Goal: Task Accomplishment & Management: Manage account settings

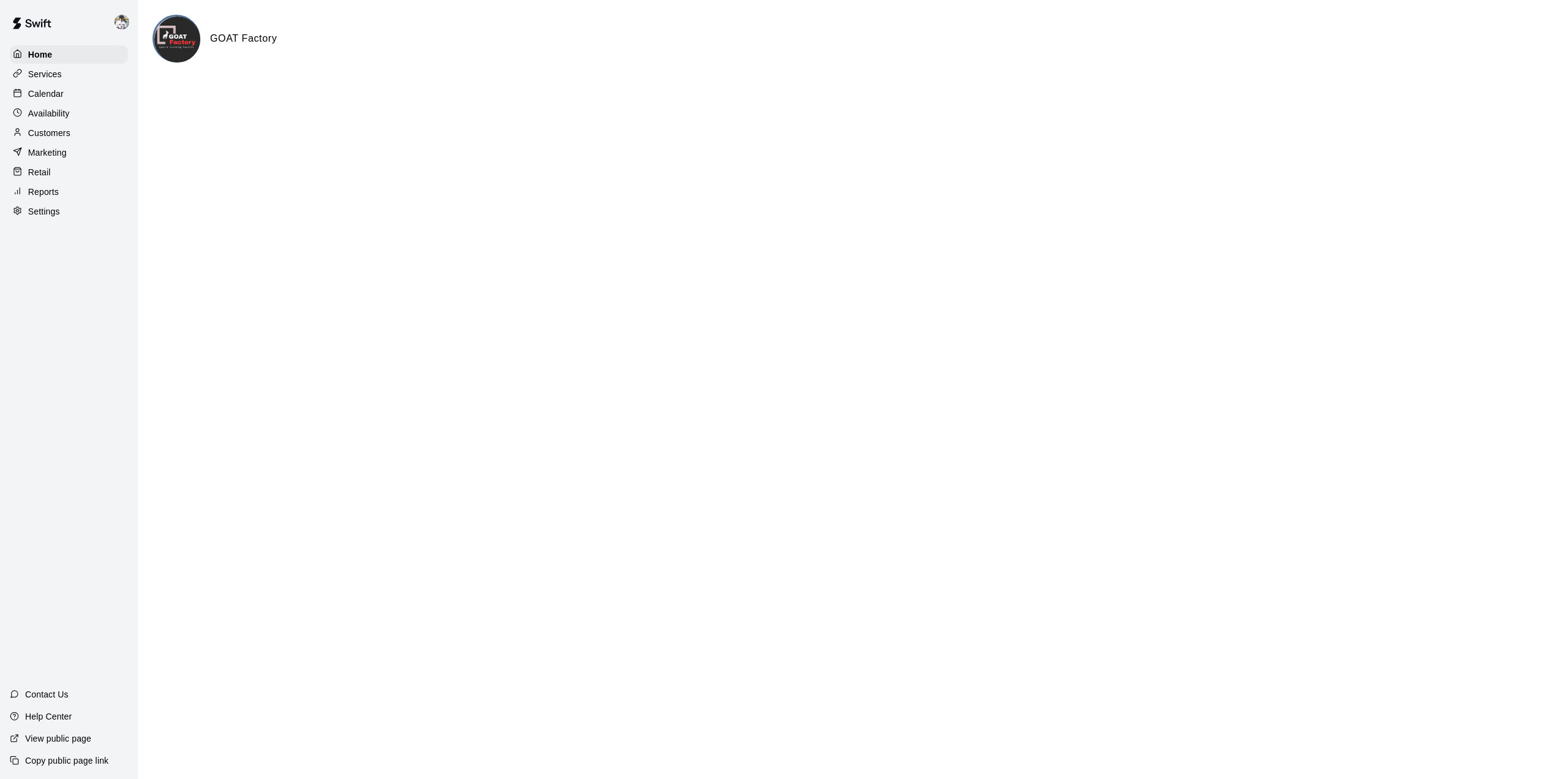
click at [44, 95] on p "Calendar" at bounding box center [46, 93] width 36 height 12
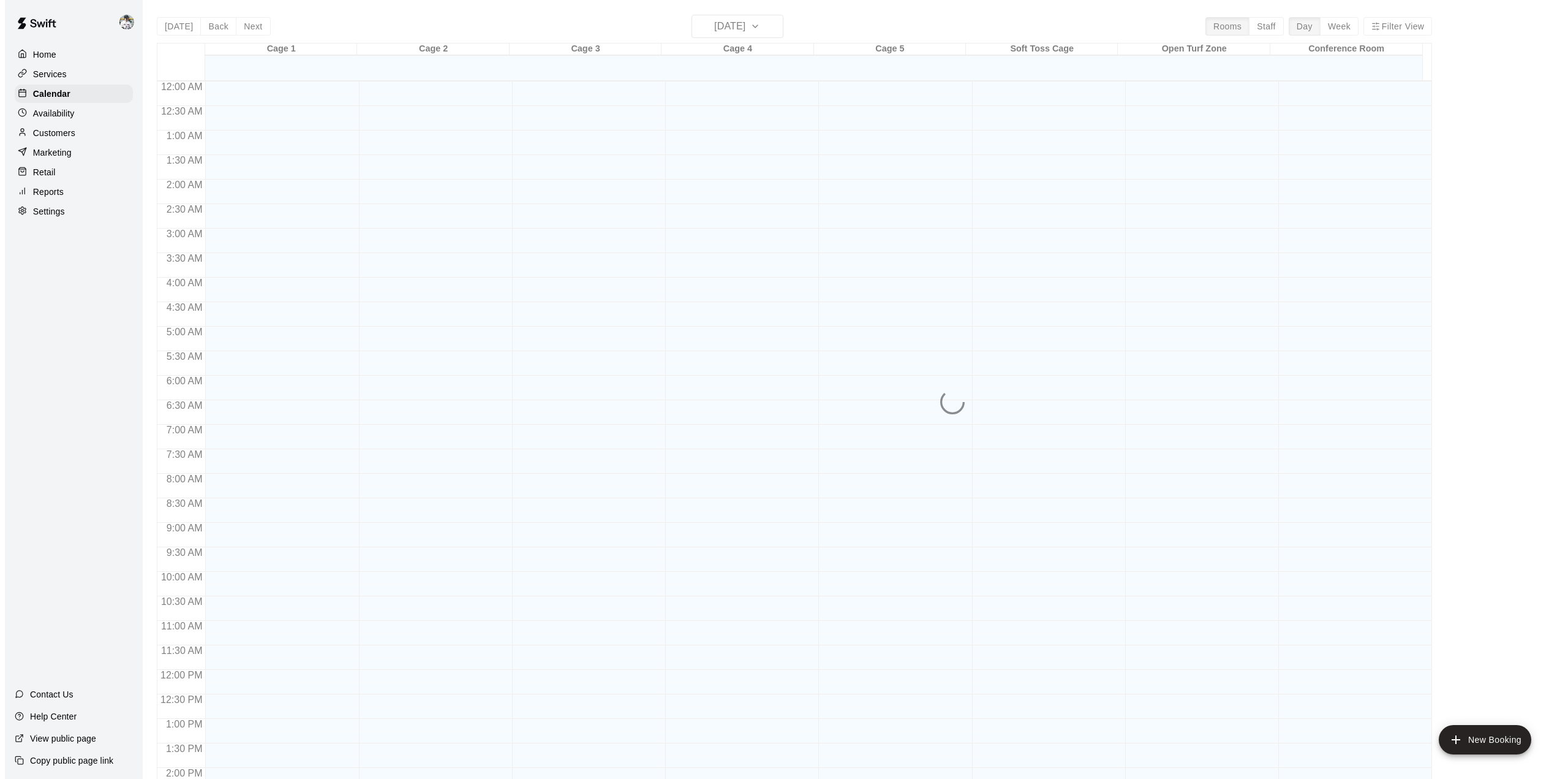
scroll to position [428, 0]
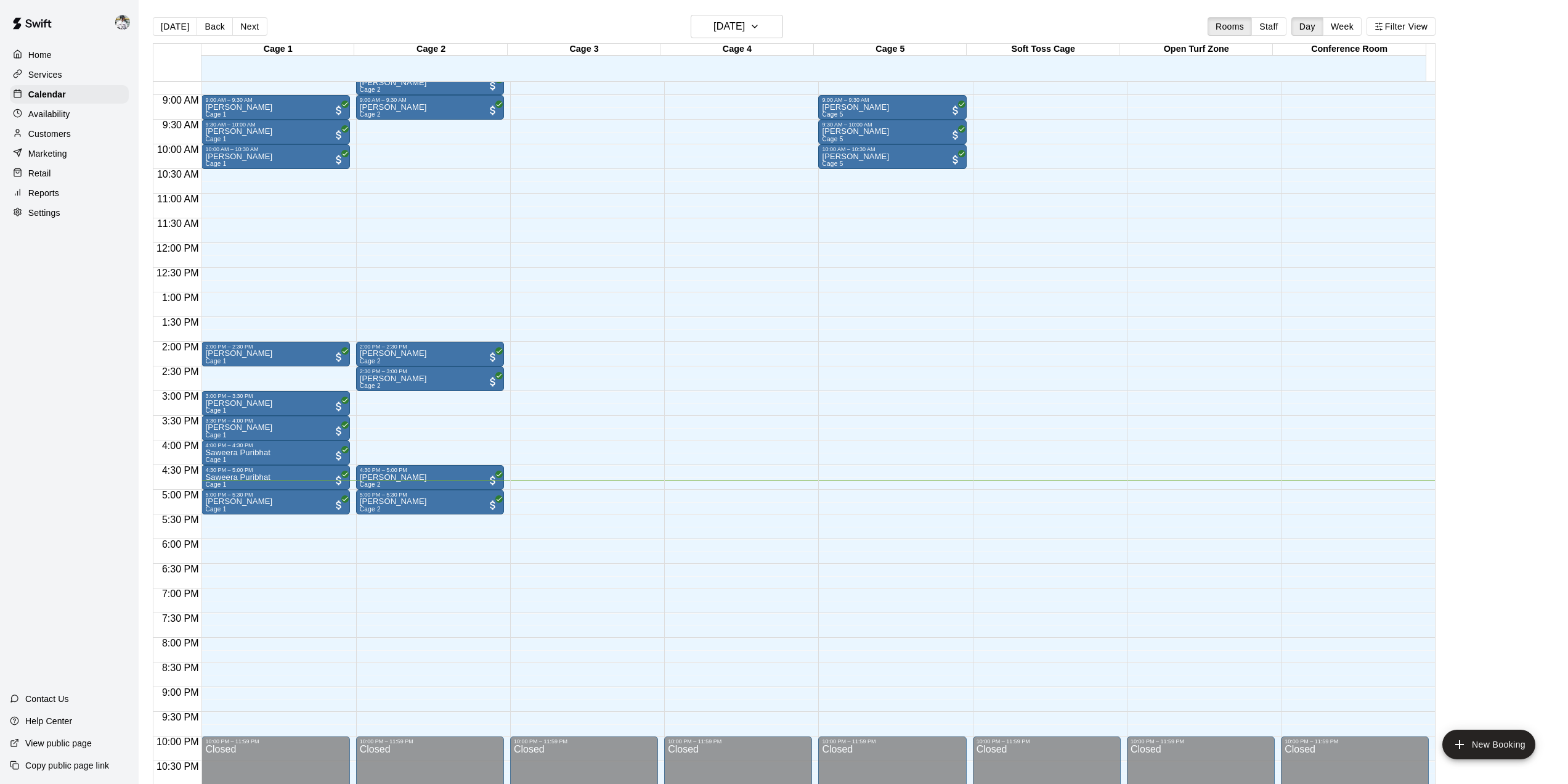
click at [249, 27] on button "Next" at bounding box center [249, 27] width 34 height 19
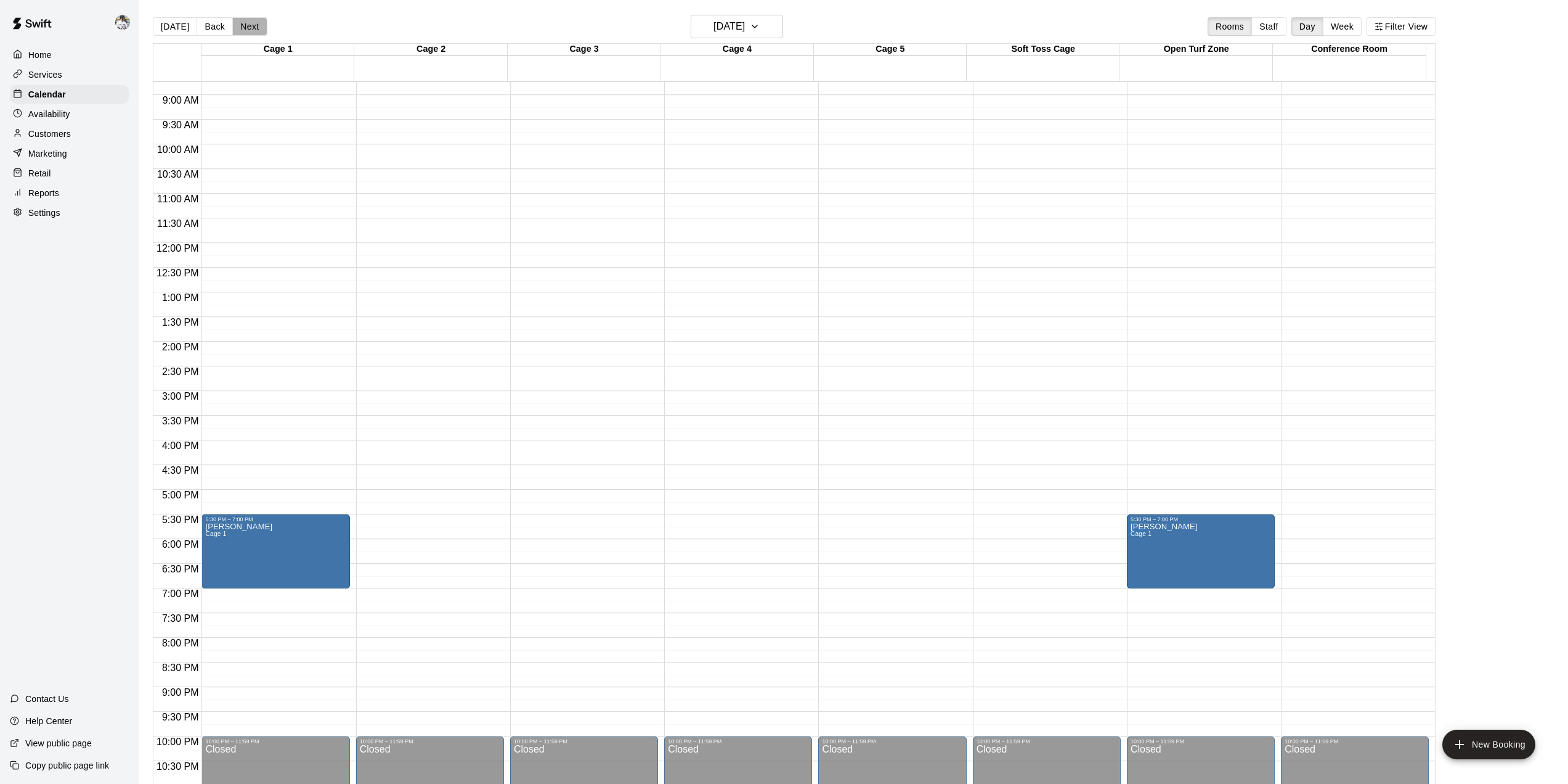
click at [249, 27] on button "Next" at bounding box center [249, 27] width 34 height 19
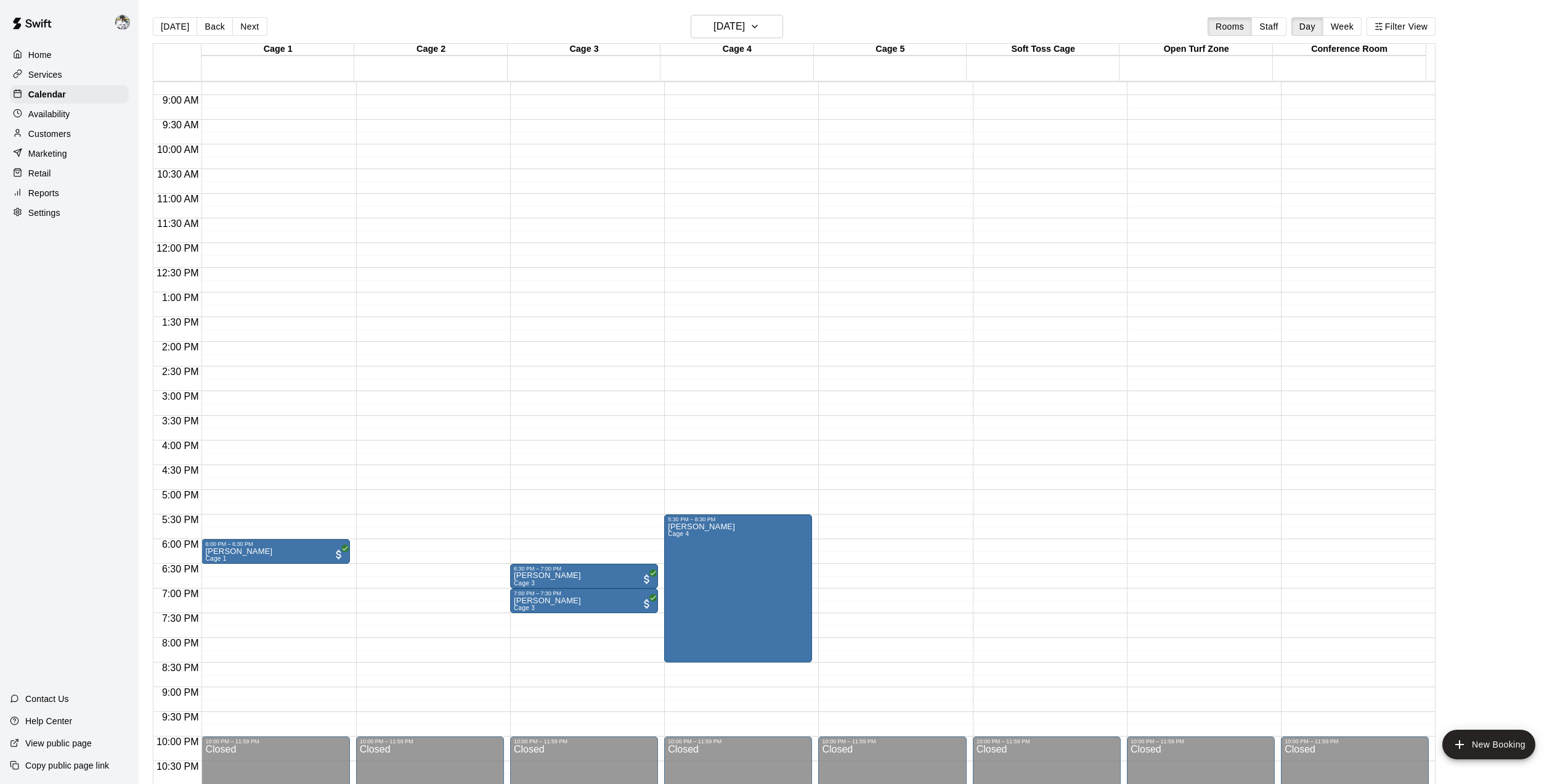
click at [678, 540] on icon "edit" at bounding box center [679, 537] width 11 height 11
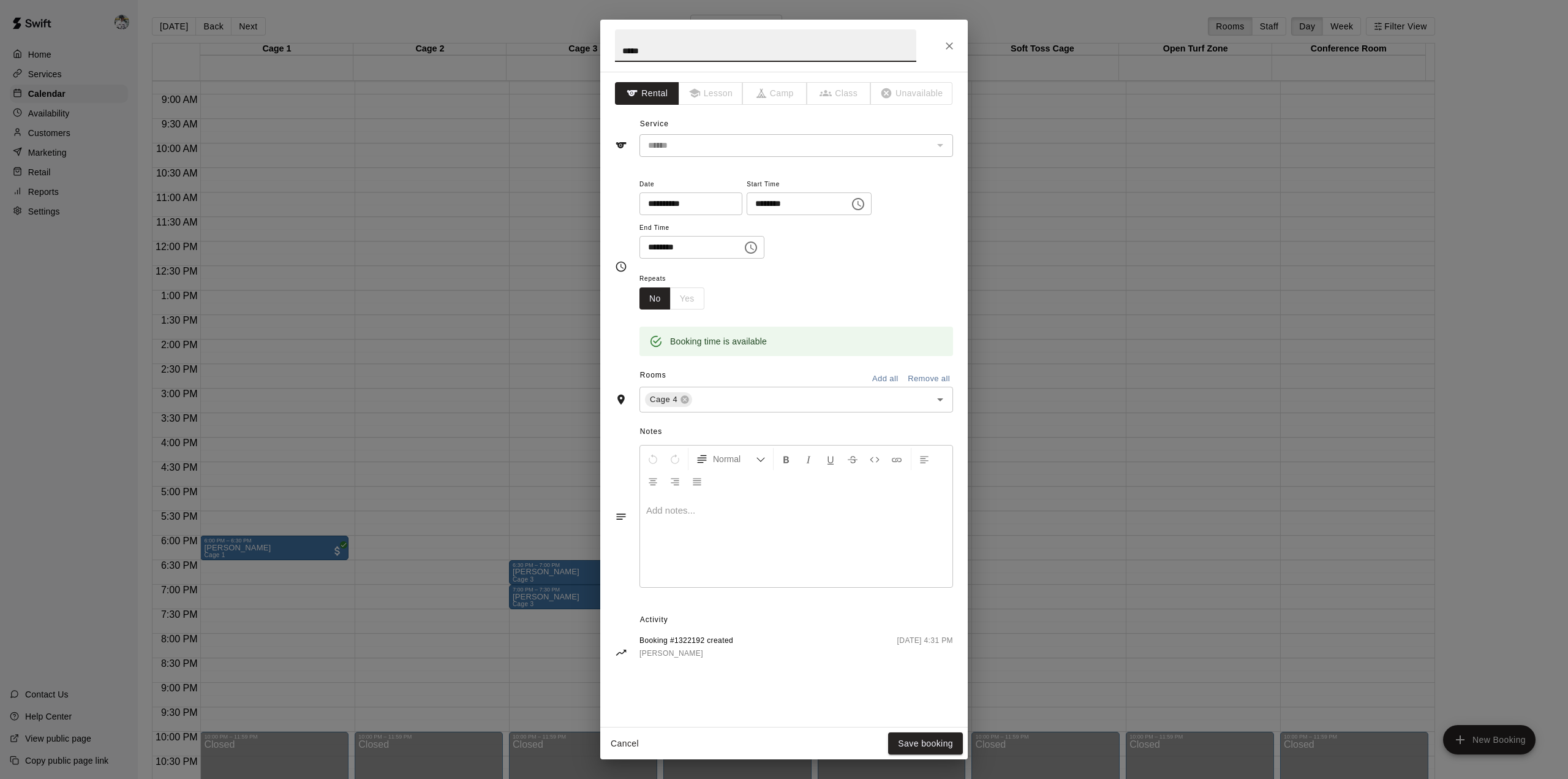
click at [720, 393] on input "text" at bounding box center [804, 400] width 220 height 16
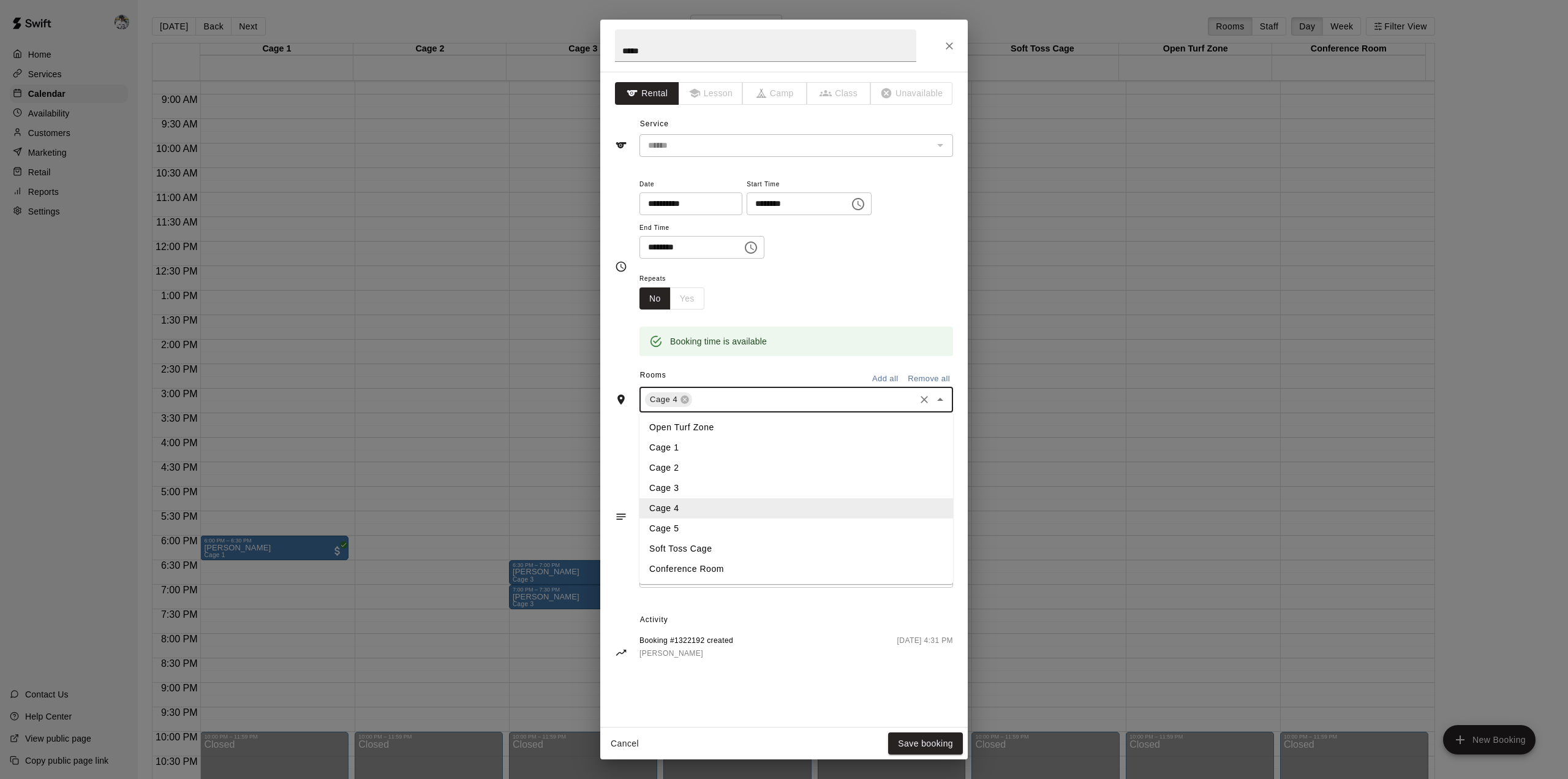
click at [682, 523] on li "Cage 5" at bounding box center [796, 528] width 314 height 20
click at [910, 742] on button "Save booking" at bounding box center [925, 743] width 75 height 23
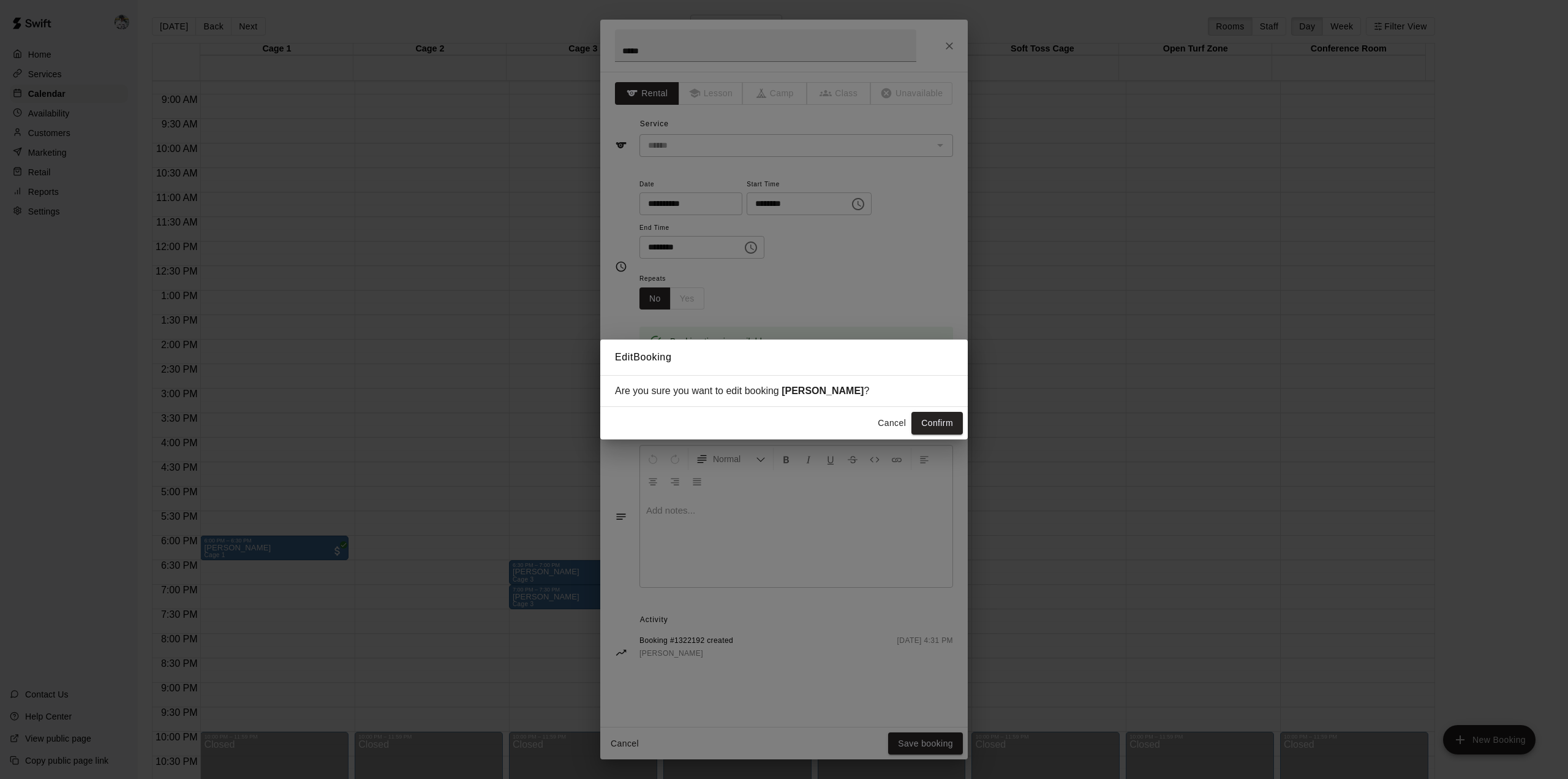
click at [935, 421] on button "Confirm" at bounding box center [937, 422] width 51 height 23
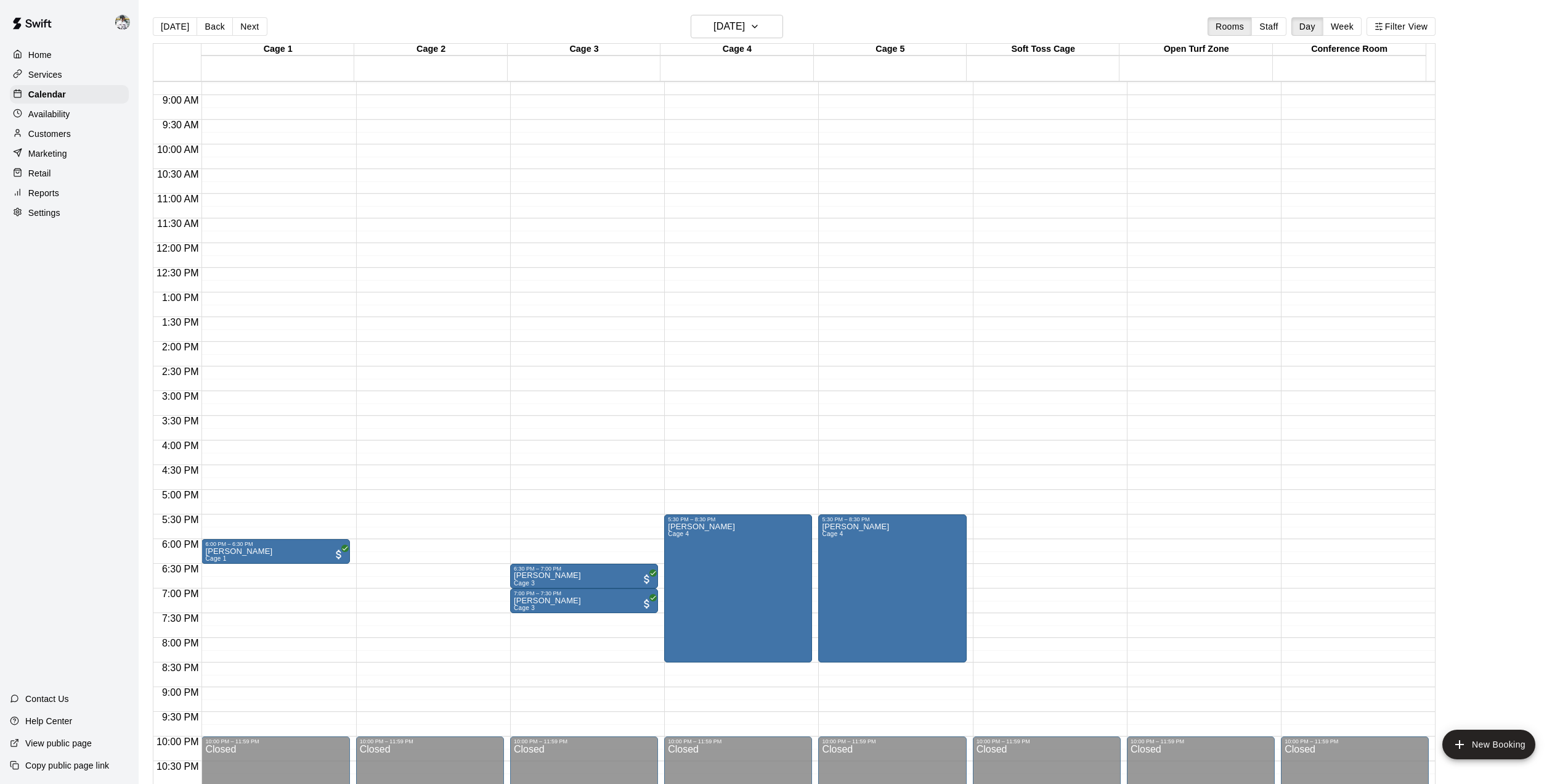
click at [68, 56] on div "Home" at bounding box center [70, 55] width 119 height 19
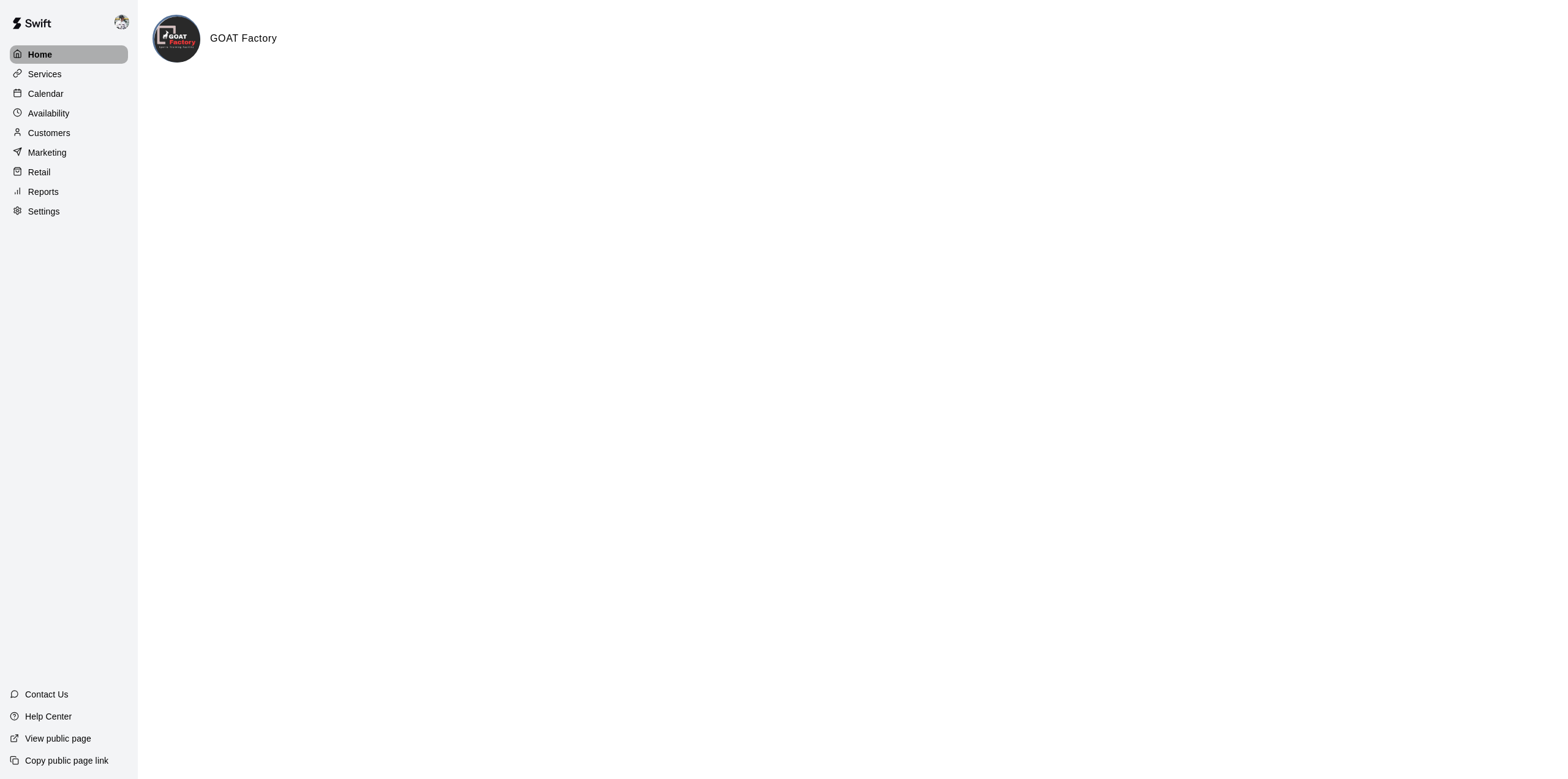
click at [73, 50] on div "Home" at bounding box center [69, 55] width 118 height 19
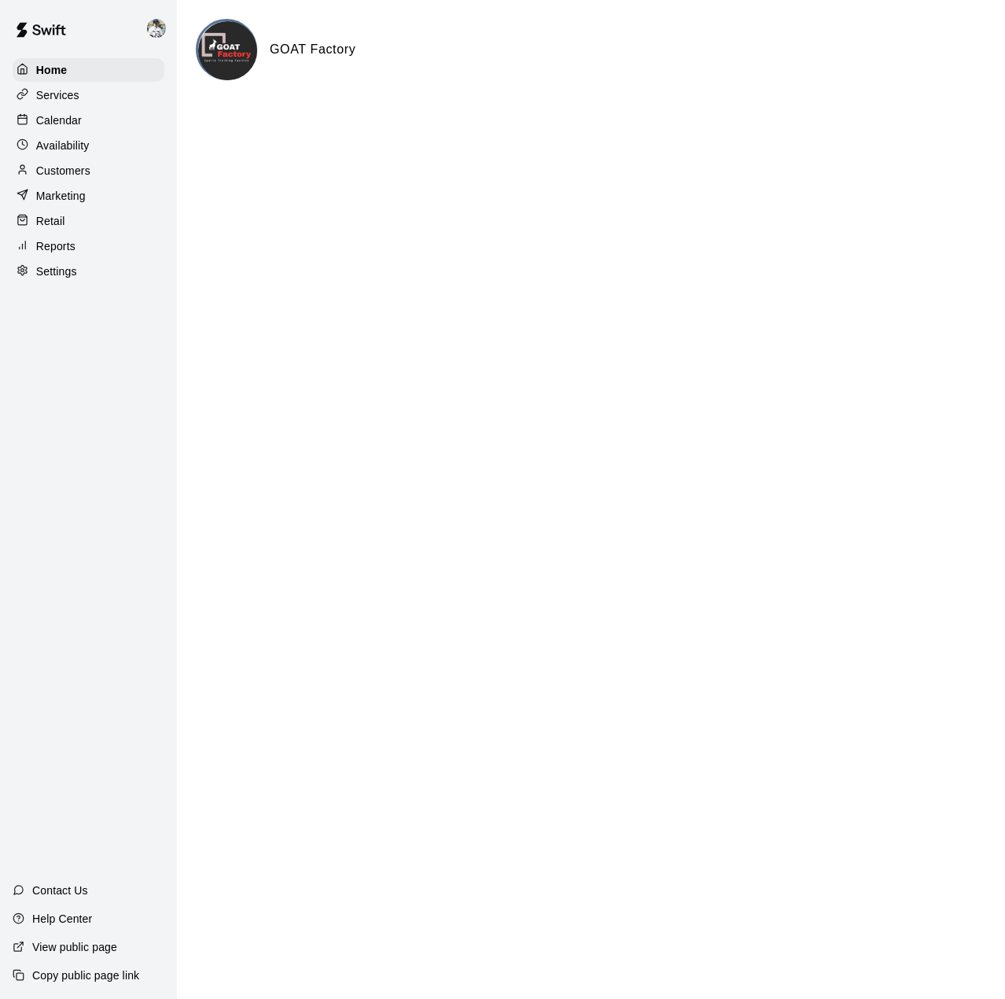
click at [55, 123] on p "Calendar" at bounding box center [59, 120] width 46 height 16
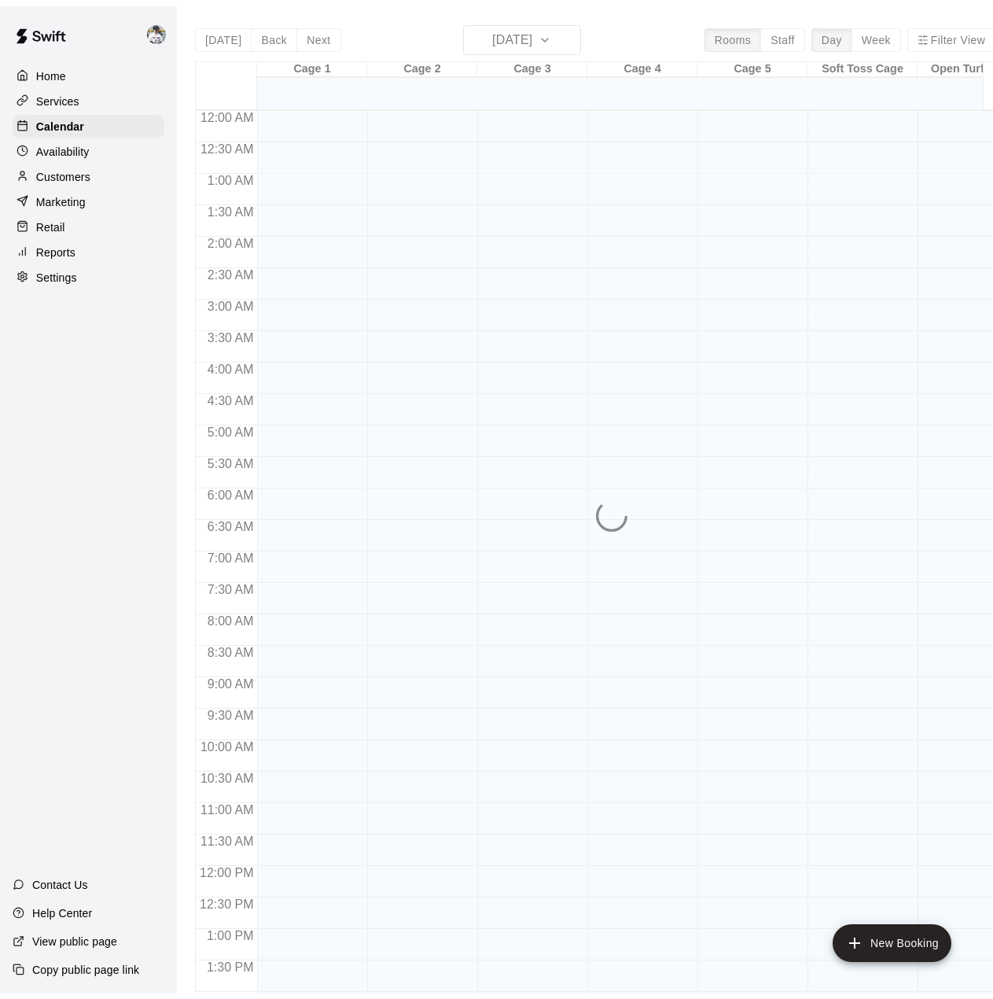
scroll to position [550, 0]
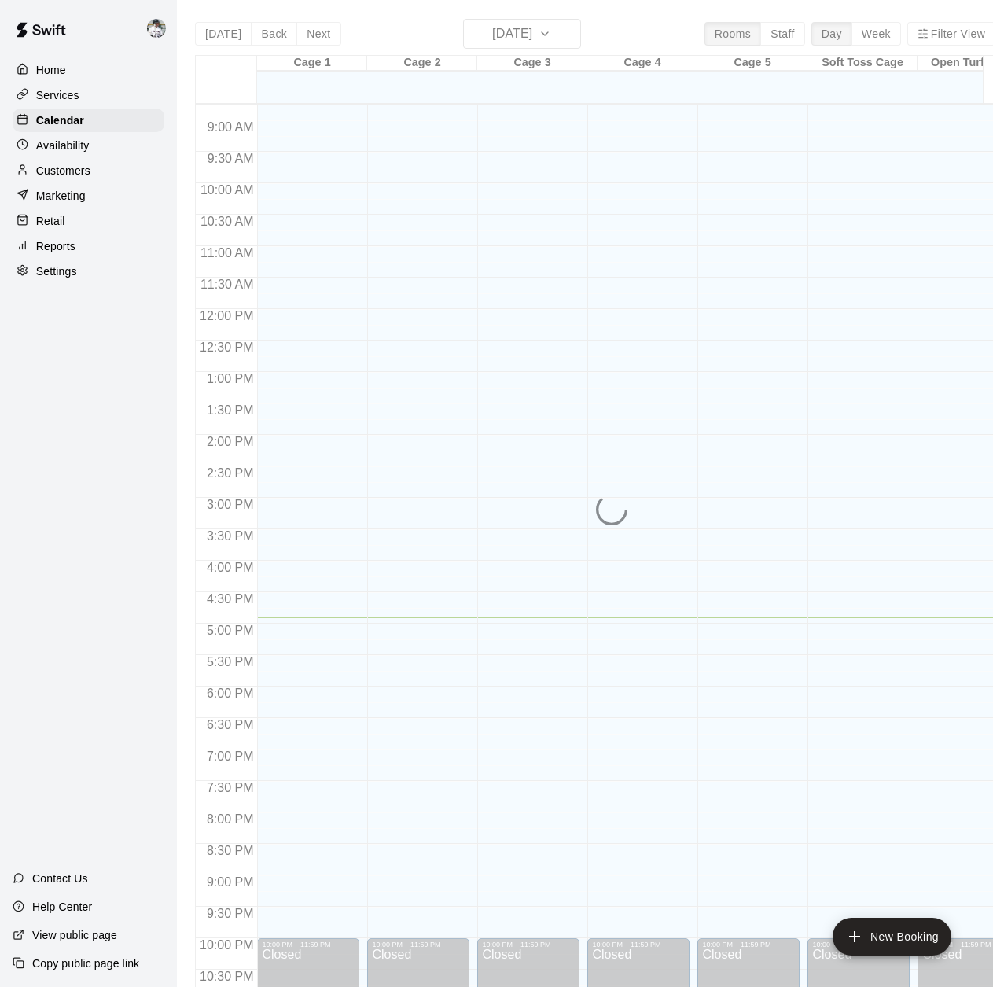
click at [63, 97] on p "Services" at bounding box center [57, 95] width 43 height 16
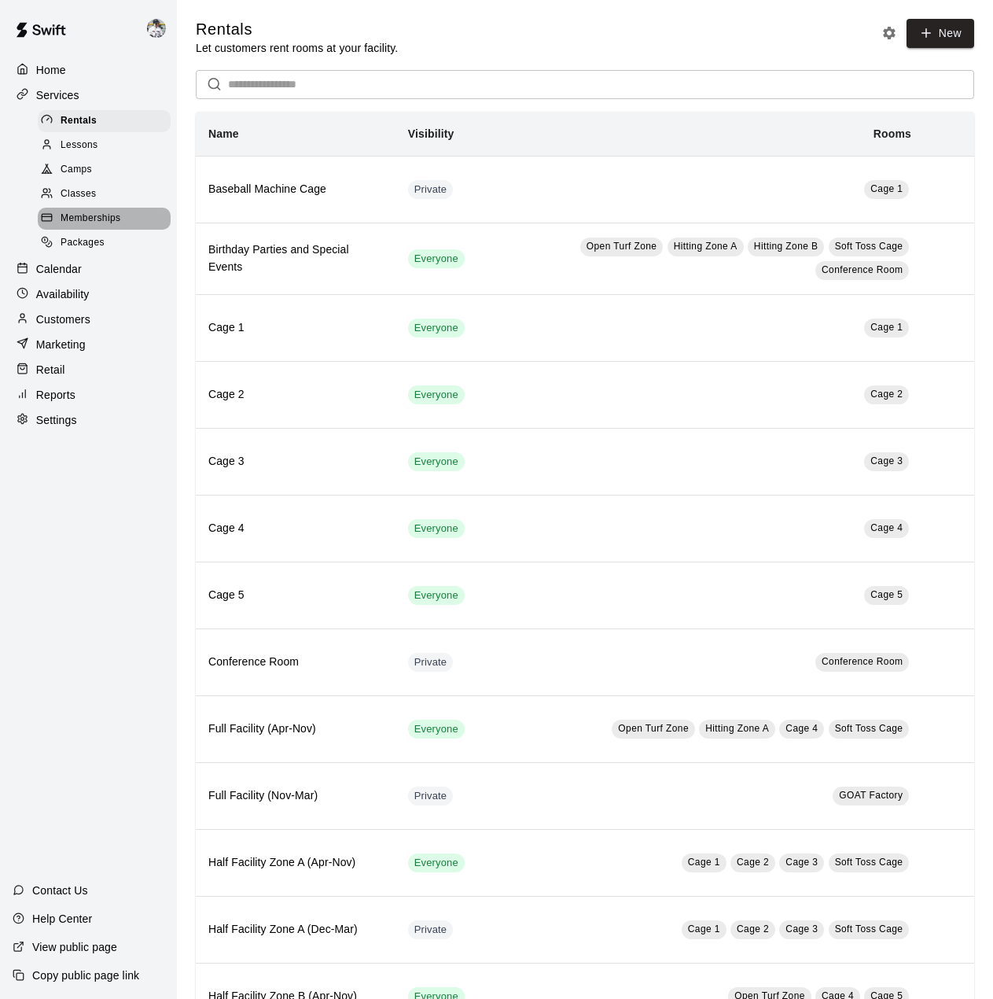
click at [68, 222] on span "Memberships" at bounding box center [91, 219] width 60 height 16
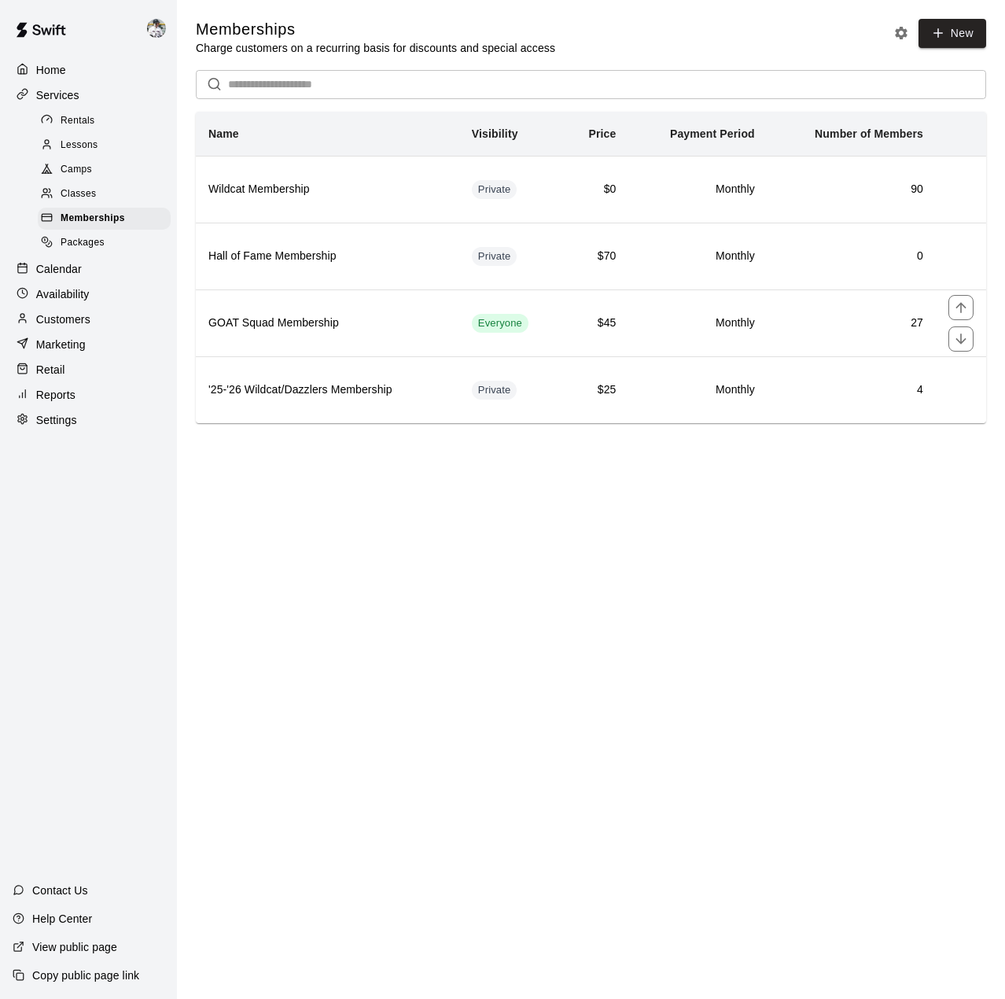
click at [250, 331] on h6 "GOAT Squad Membership" at bounding box center [327, 323] width 238 height 17
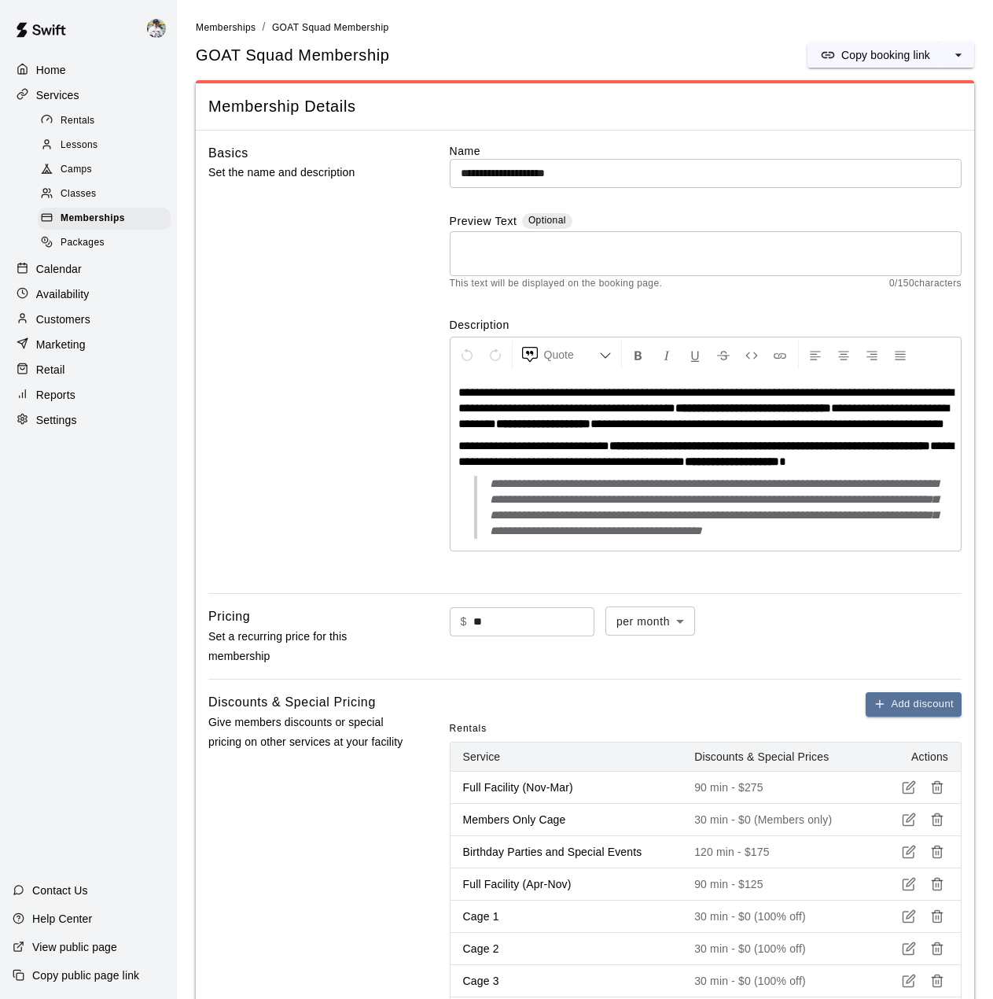
click at [40, 403] on p "Reports" at bounding box center [55, 395] width 39 height 16
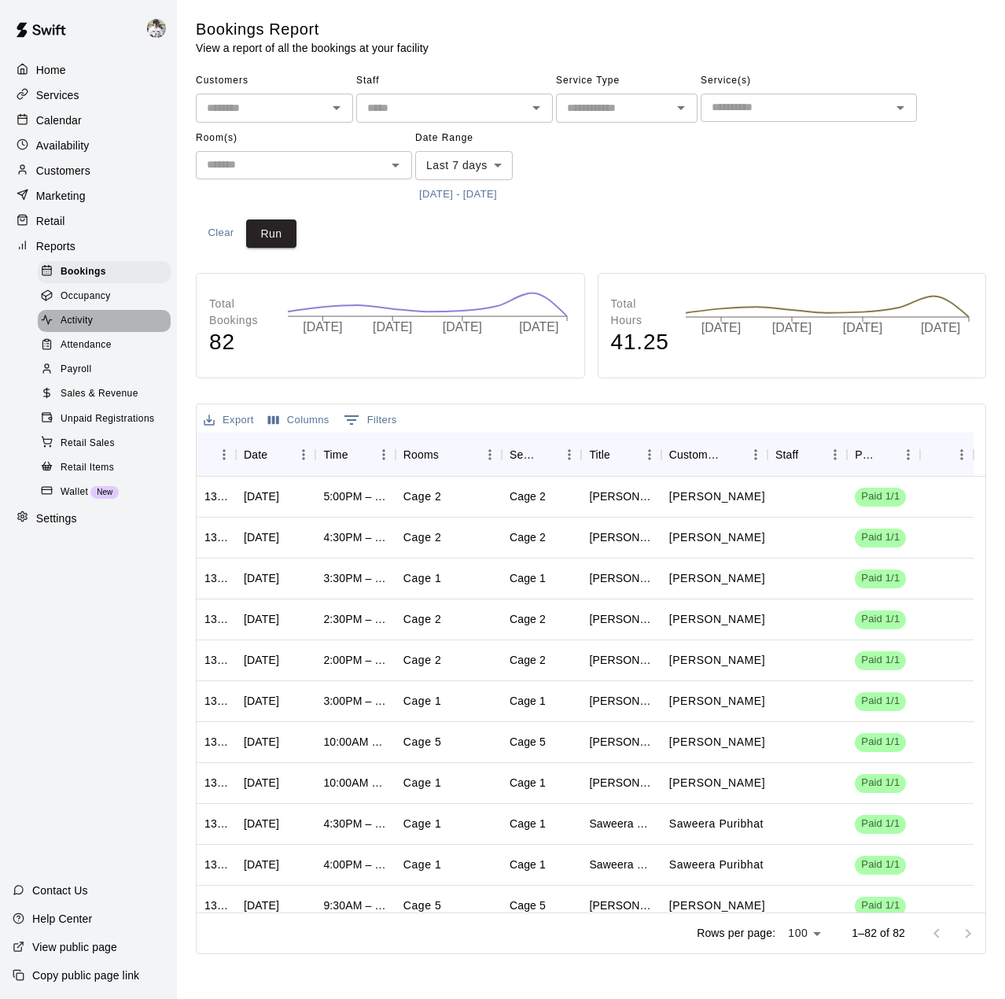
click at [69, 329] on span "Activity" at bounding box center [77, 321] width 32 height 16
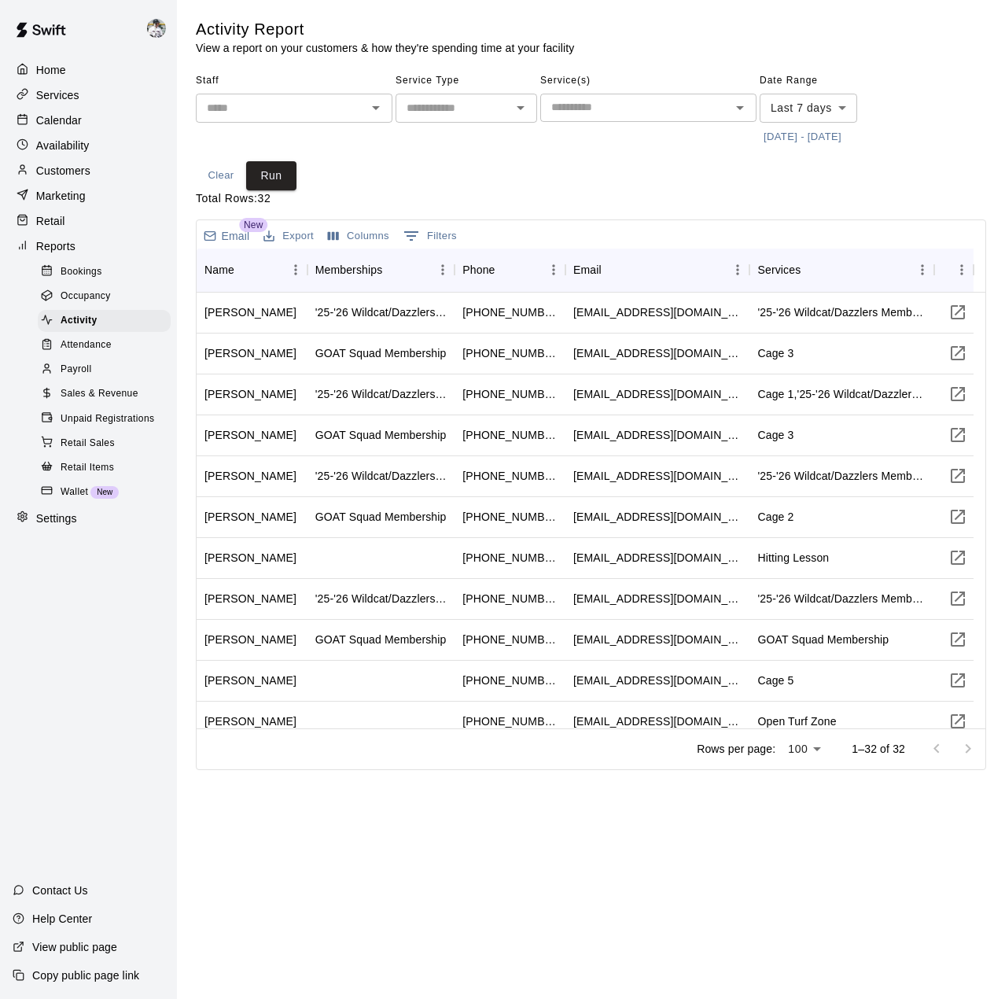
click at [417, 237] on icon "Show filters" at bounding box center [411, 235] width 19 height 19
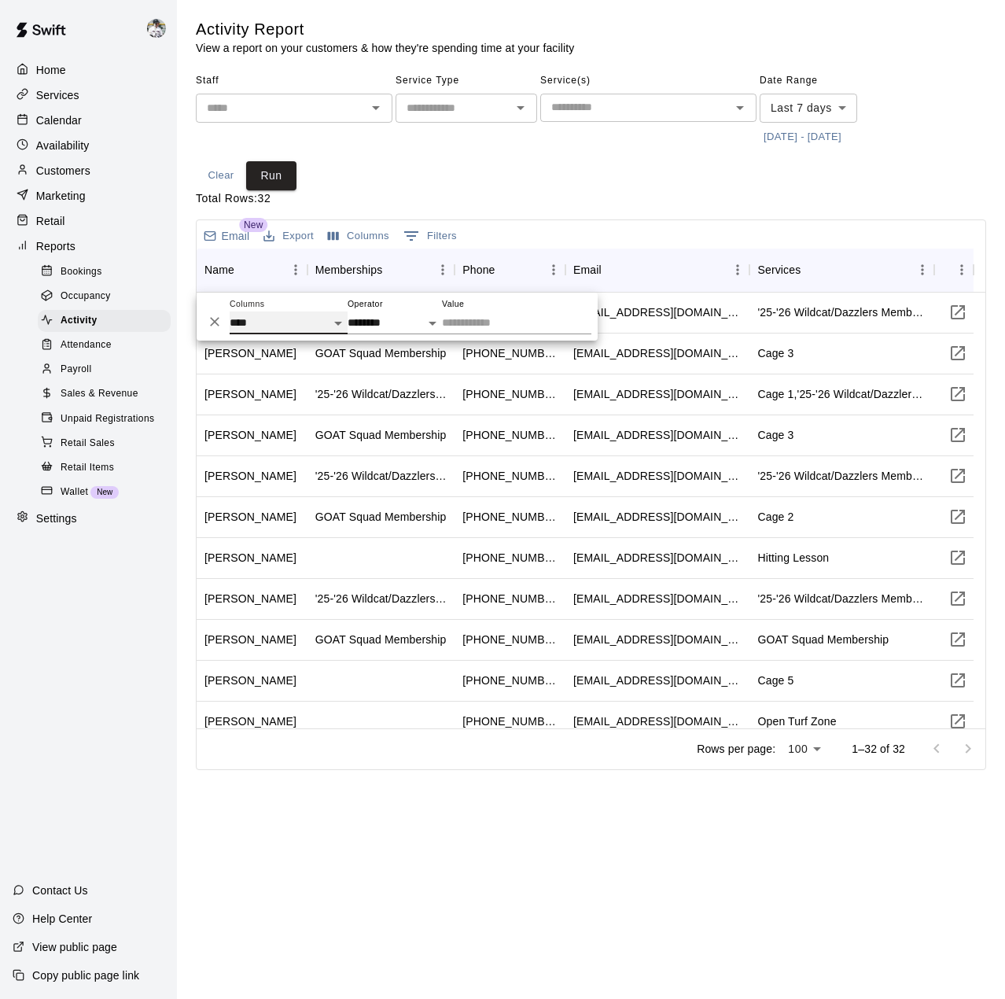
click at [286, 316] on select "**********" at bounding box center [289, 322] width 118 height 23
select select "**********"
click at [230, 311] on select "**********" at bounding box center [289, 322] width 118 height 23
click at [395, 321] on select "**********" at bounding box center [395, 322] width 94 height 23
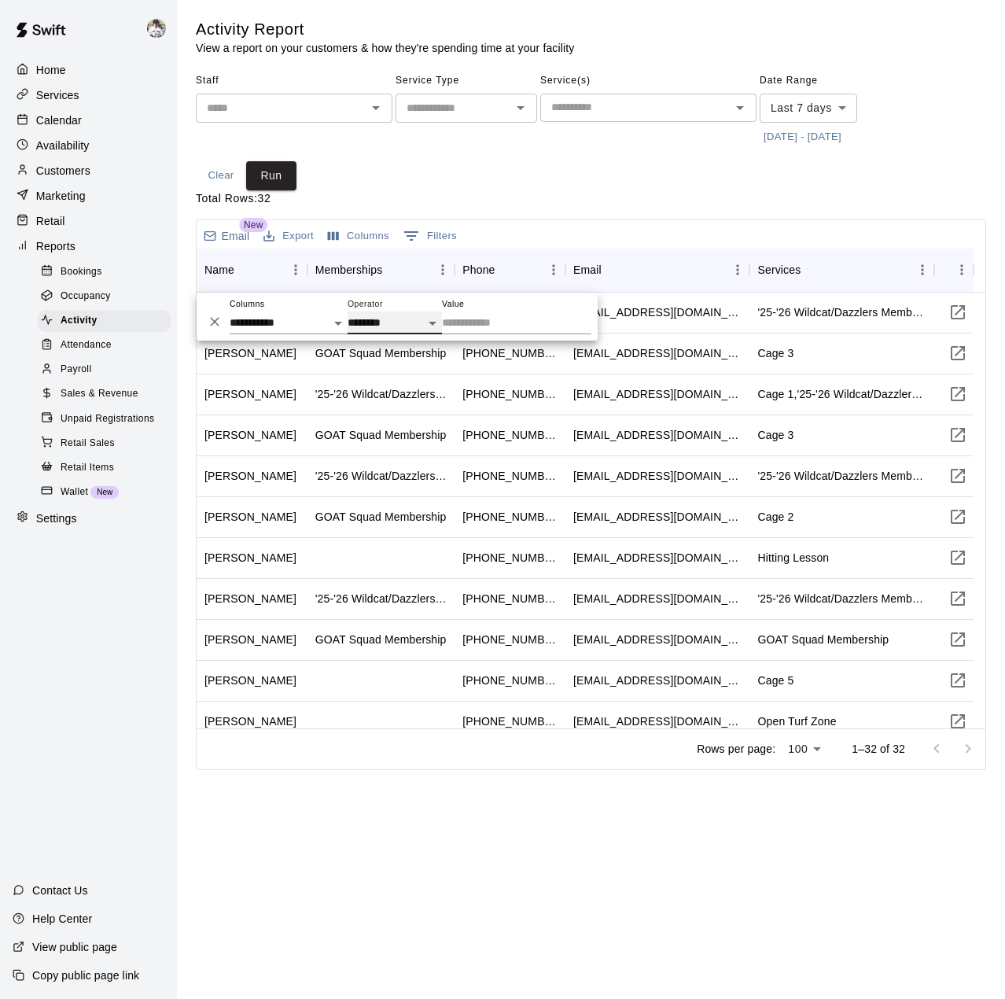
click at [383, 317] on select "**********" at bounding box center [395, 322] width 94 height 23
click at [545, 179] on div "Staff ​ Service Type ​ Service(s) ​ Date Range Last 7 days **** ​ [DATE] - [DAT…" at bounding box center [591, 129] width 790 height 122
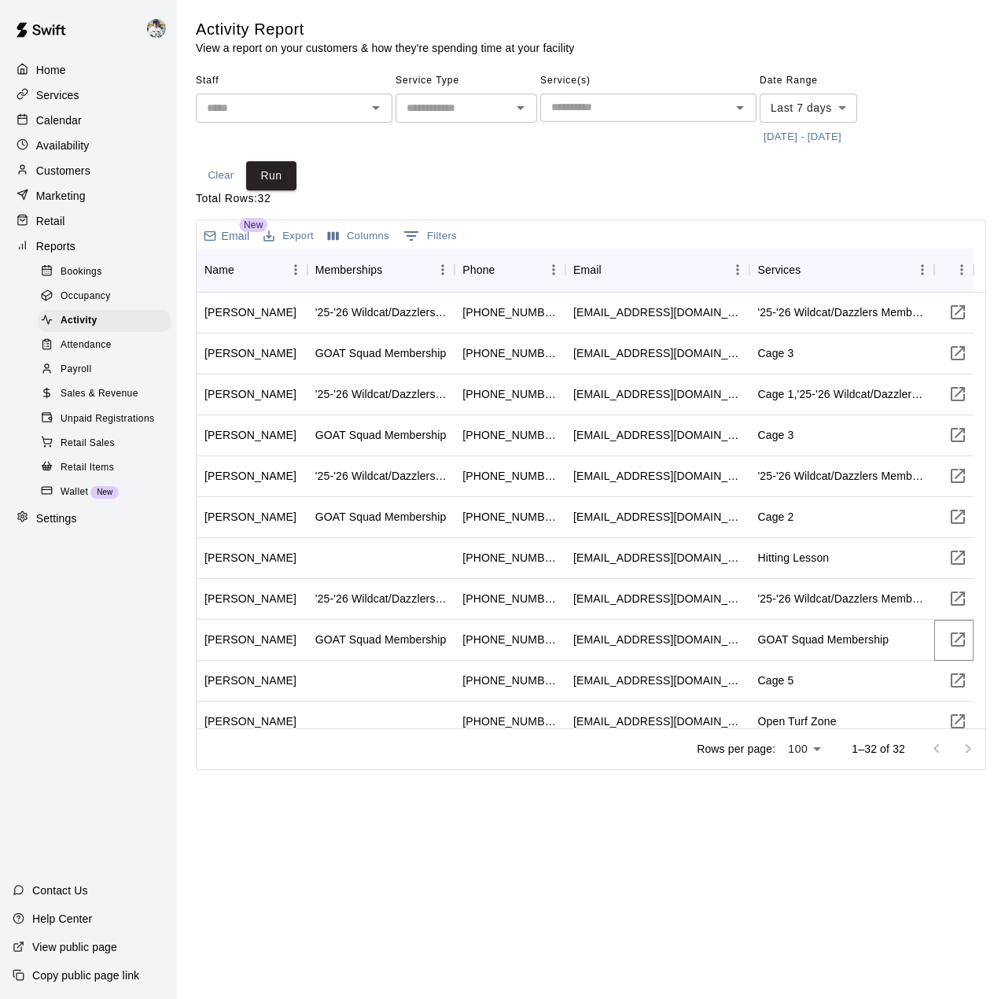
click at [957, 640] on icon "Visit customer page" at bounding box center [958, 639] width 14 height 14
click at [237, 237] on p "Email" at bounding box center [236, 236] width 28 height 16
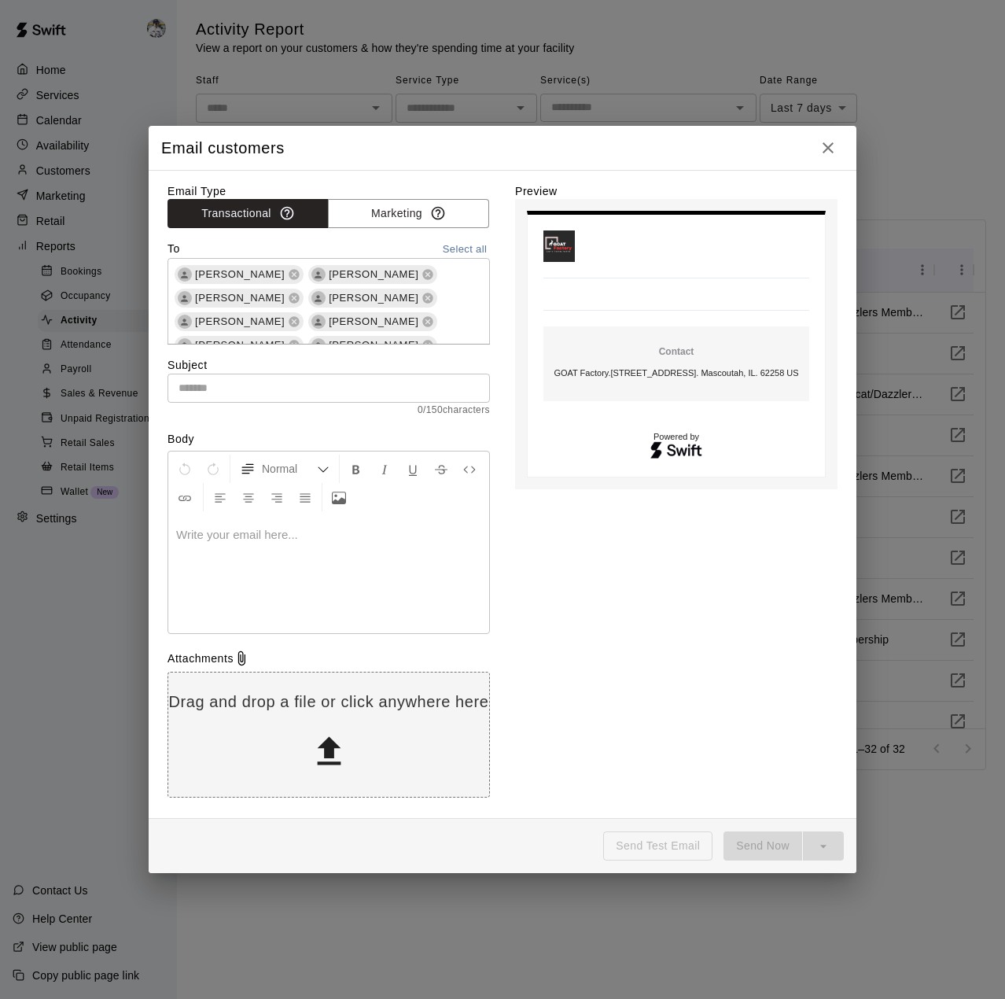
click at [834, 144] on icon "button" at bounding box center [828, 147] width 19 height 19
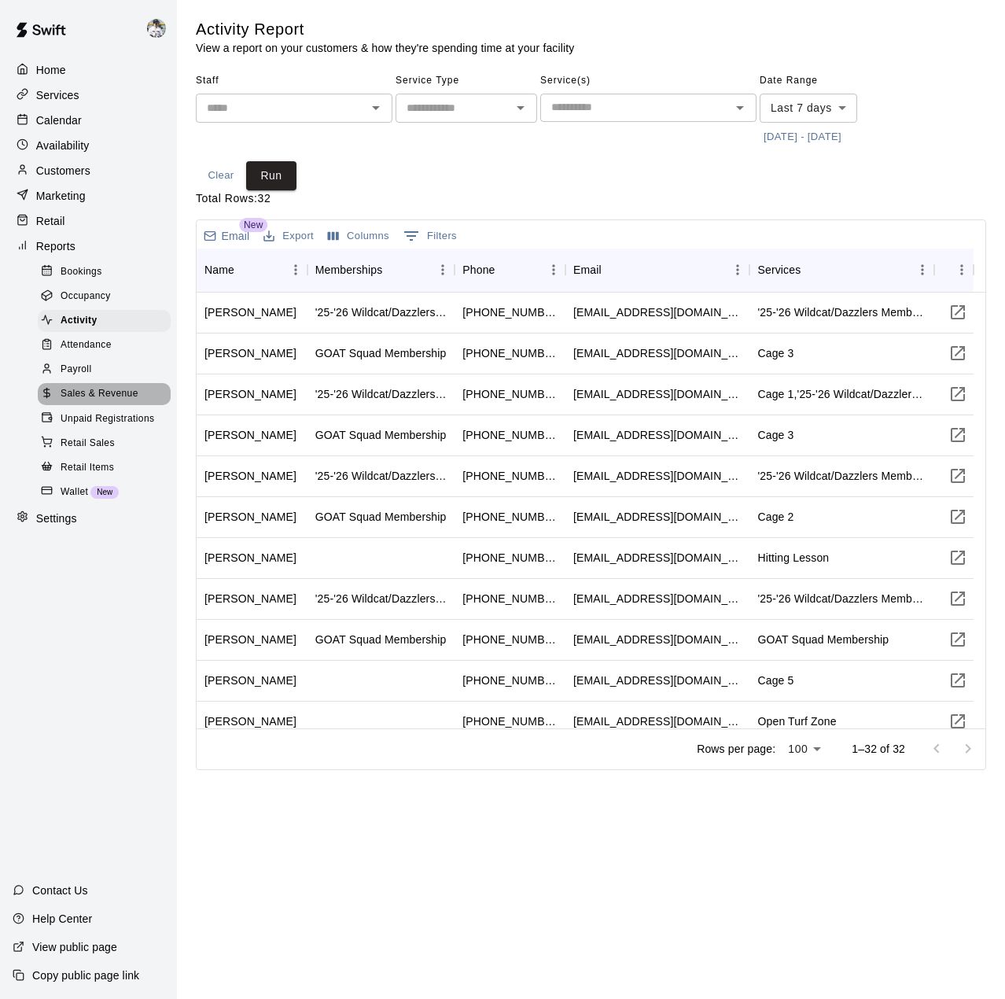
click at [90, 402] on span "Sales & Revenue" at bounding box center [100, 394] width 78 height 16
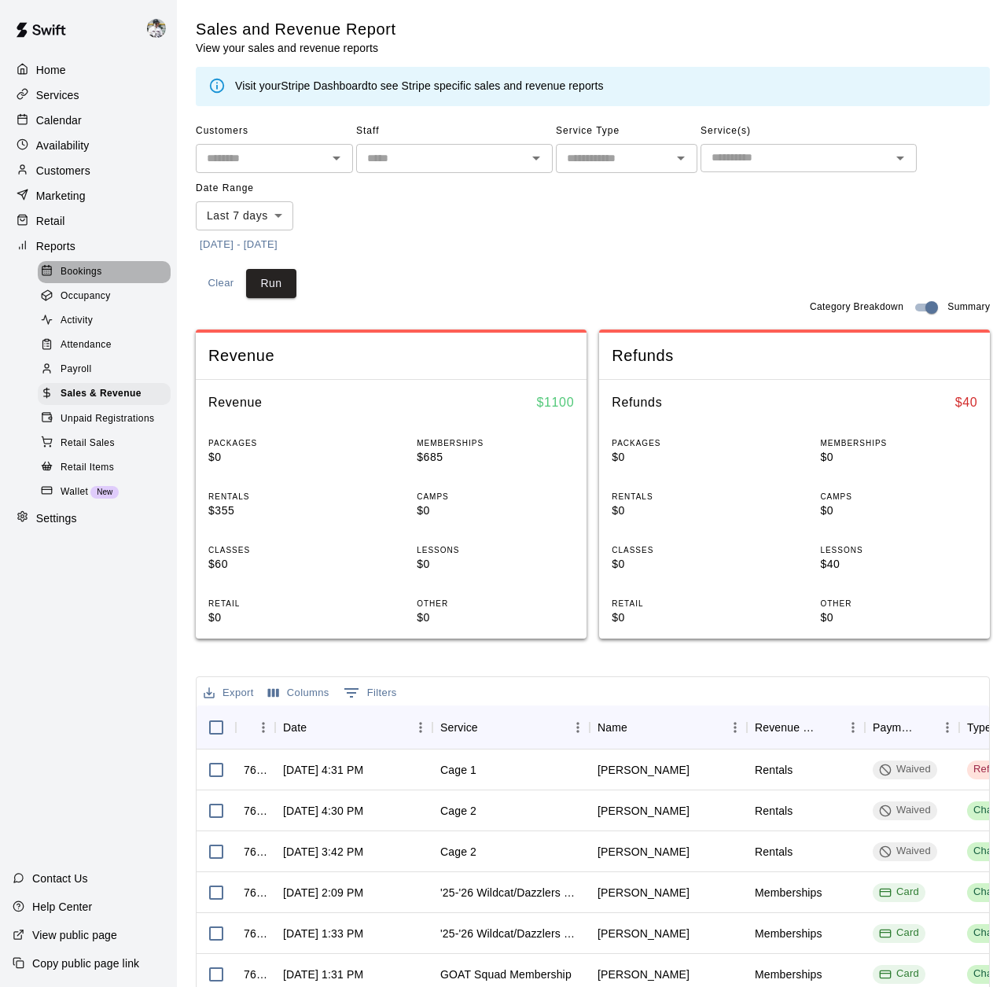
click at [79, 283] on div "Bookings" at bounding box center [104, 272] width 133 height 22
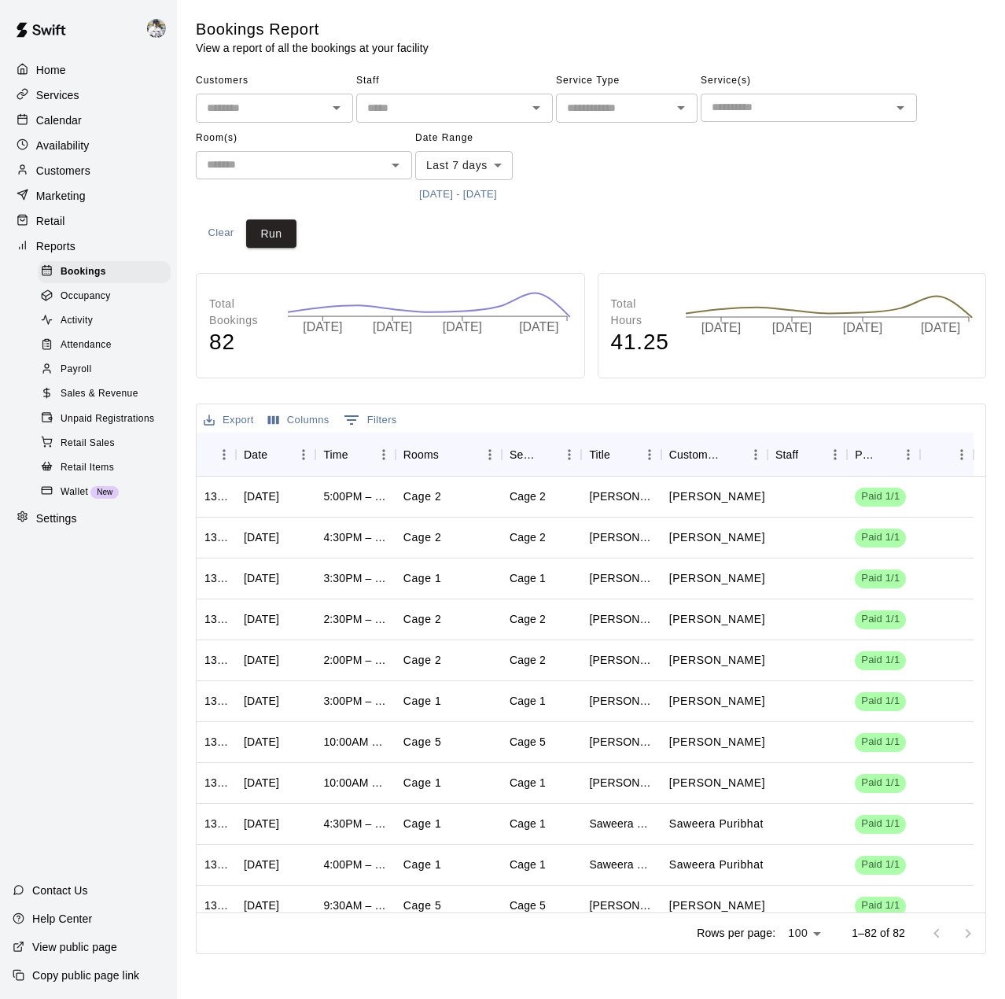
click at [75, 304] on span "Occupancy" at bounding box center [86, 297] width 50 height 16
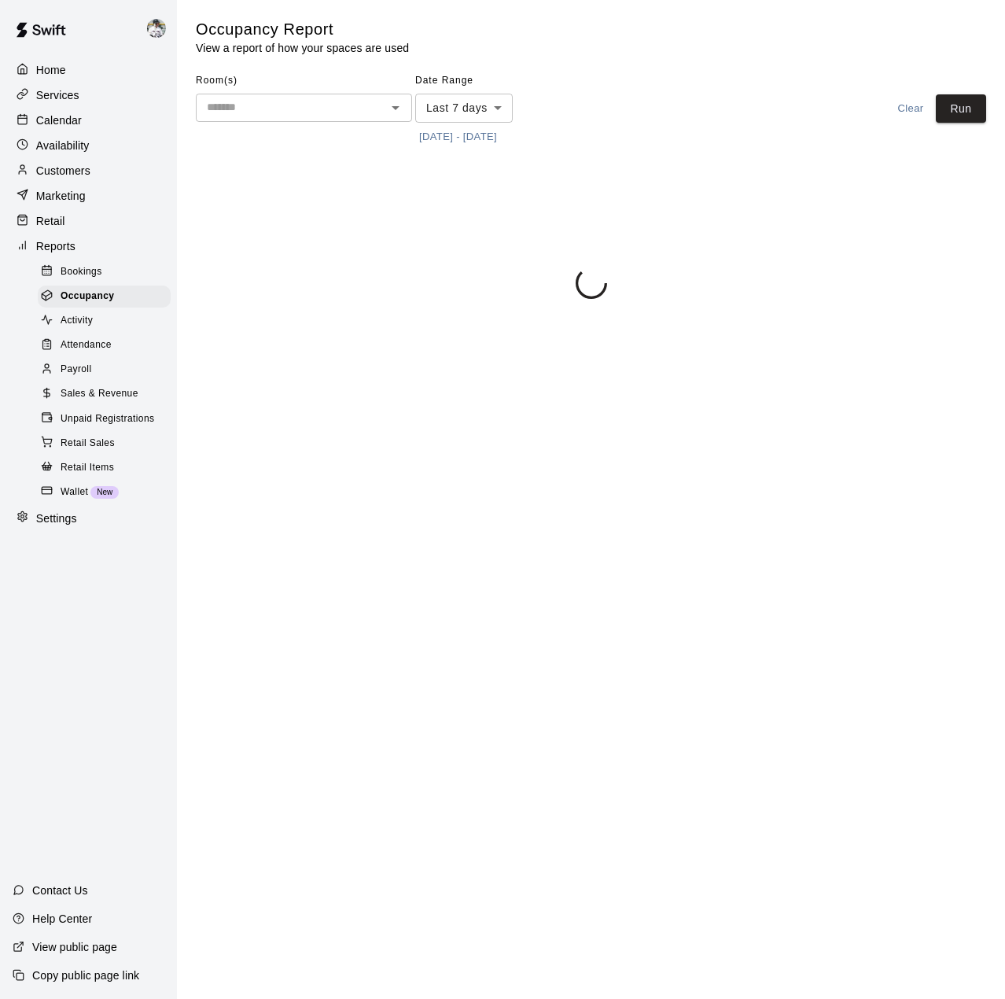
click at [49, 198] on p "Marketing" at bounding box center [61, 196] width 50 height 16
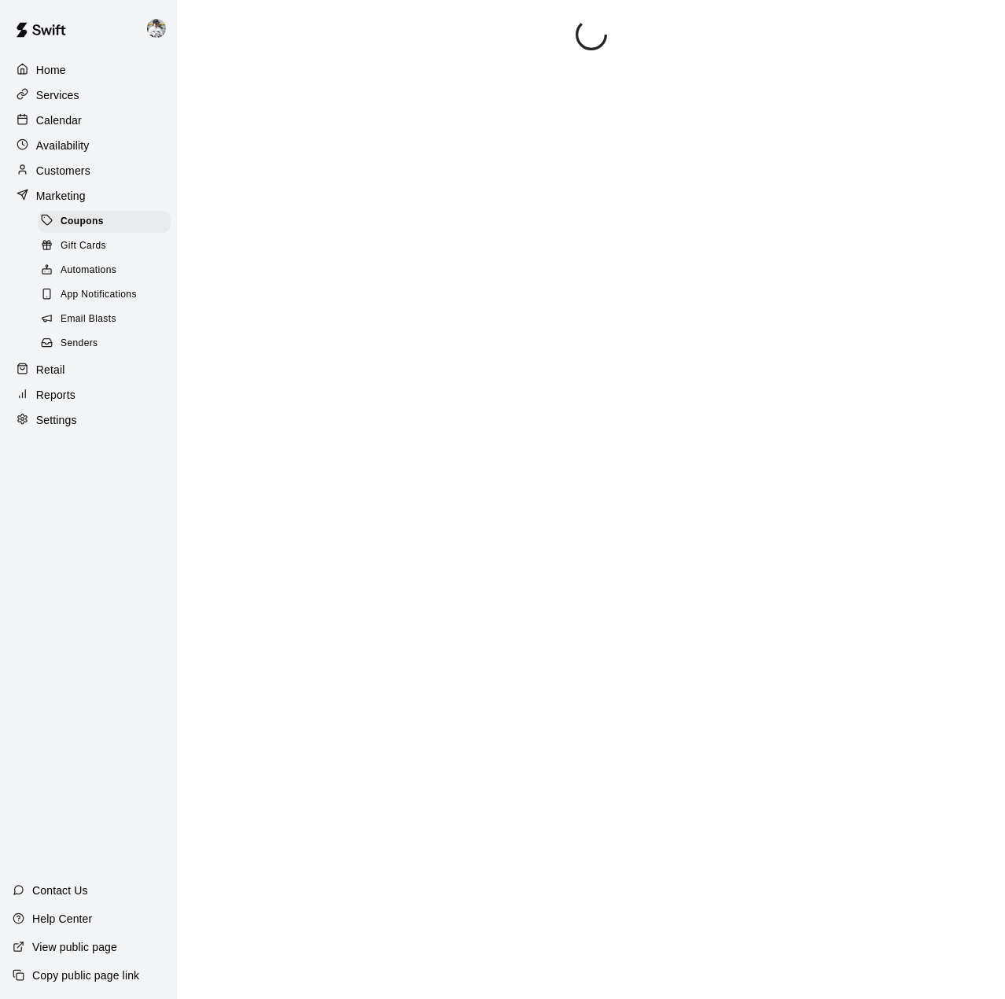
click at [52, 171] on p "Customers" at bounding box center [63, 171] width 54 height 16
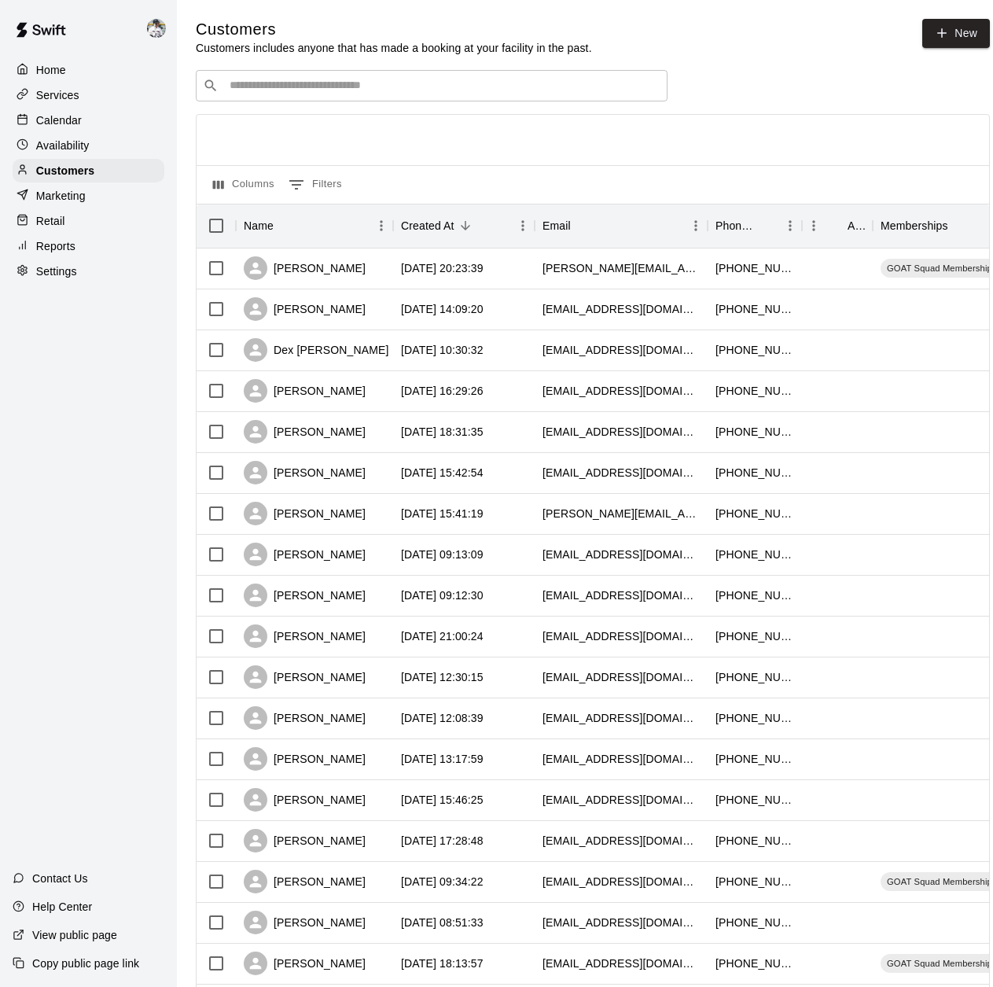
click at [51, 152] on p "Availability" at bounding box center [62, 146] width 53 height 16
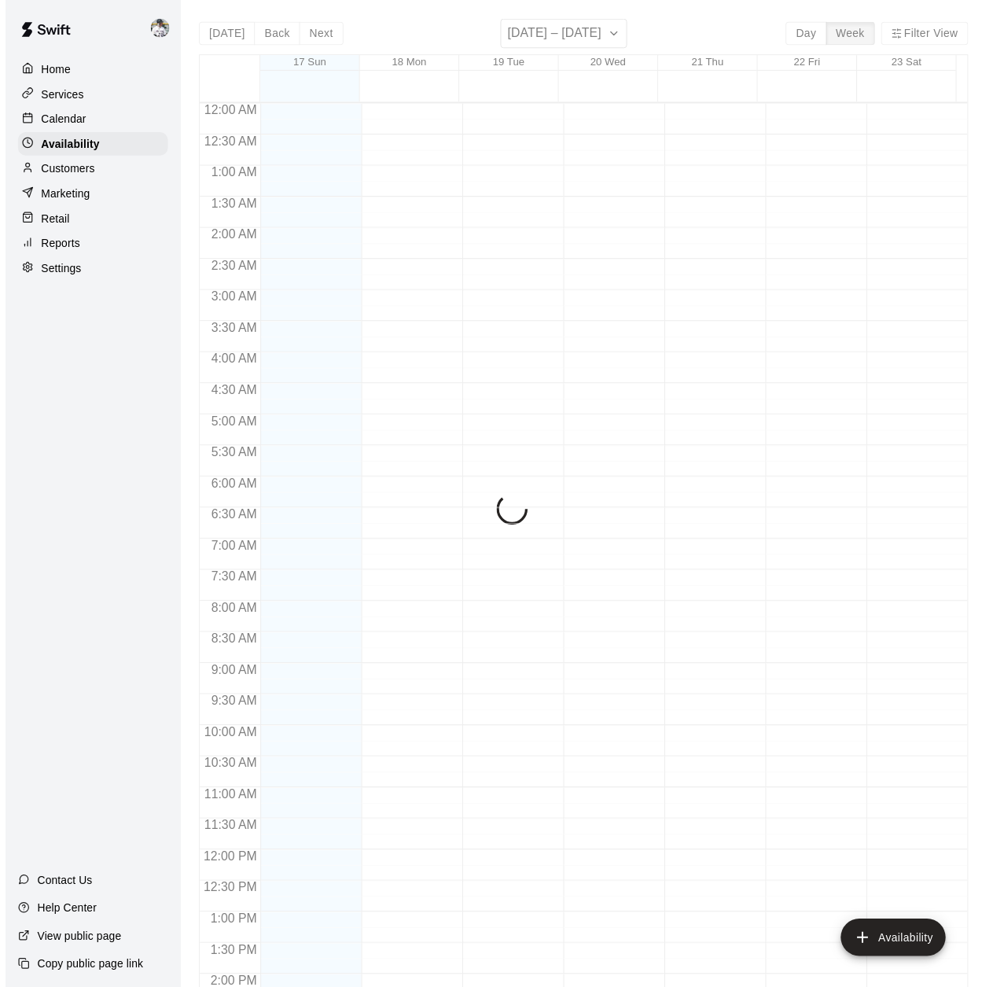
scroll to position [598, 0]
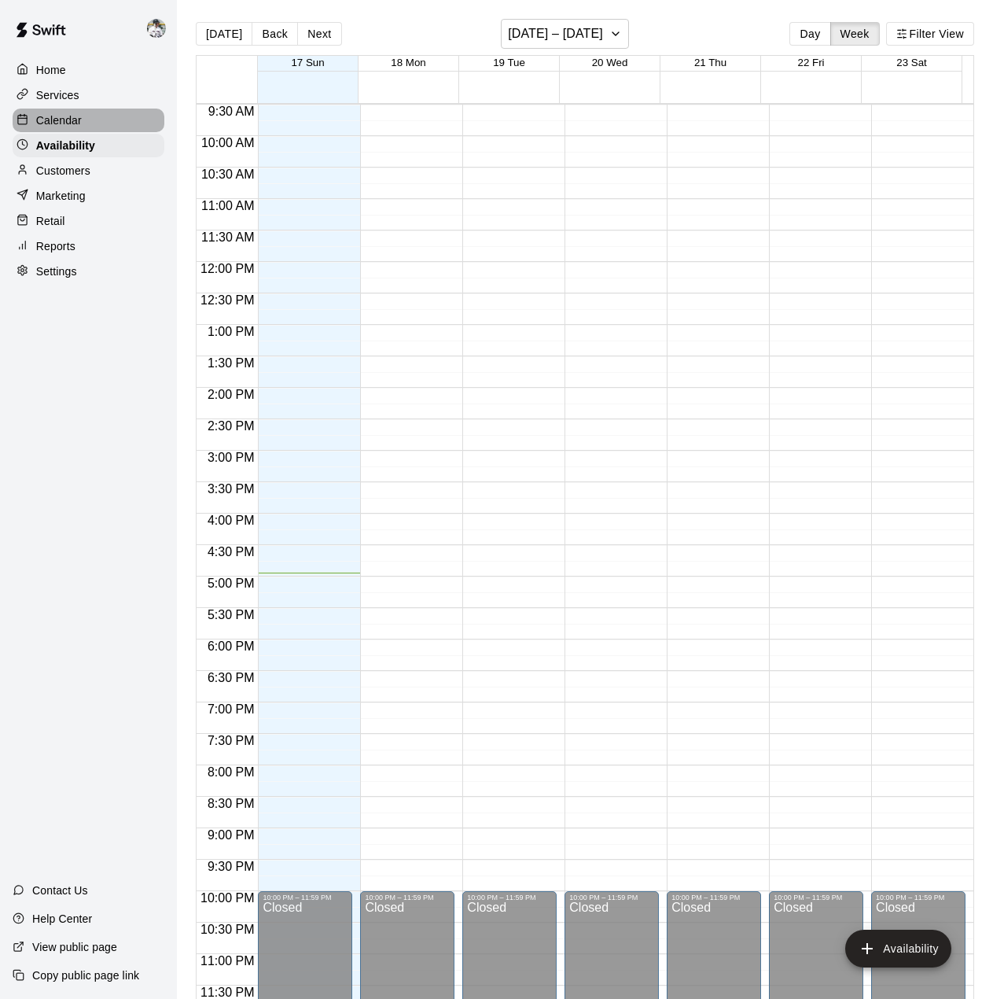
click at [55, 116] on p "Calendar" at bounding box center [59, 120] width 46 height 16
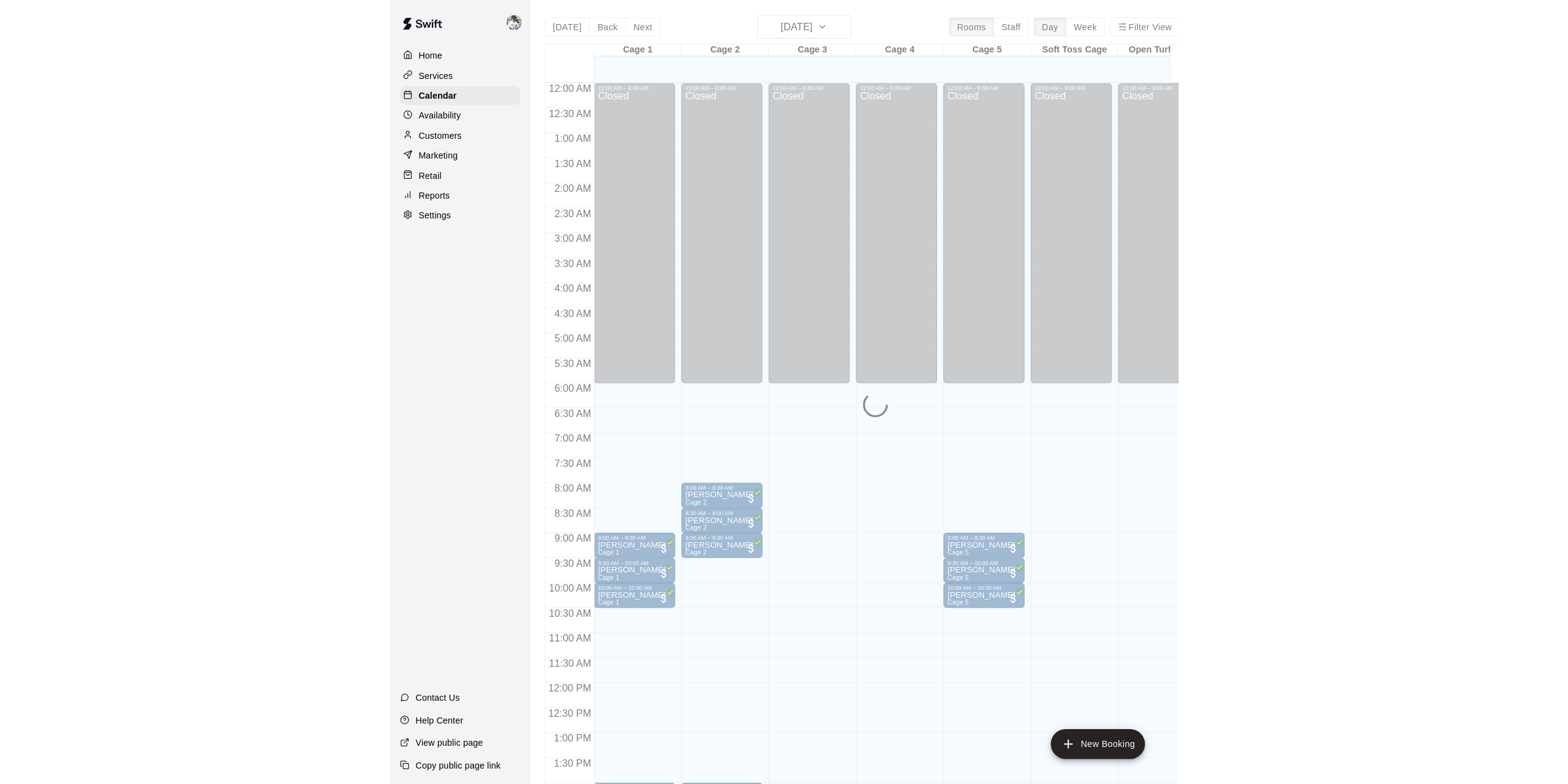
scroll to position [431, 0]
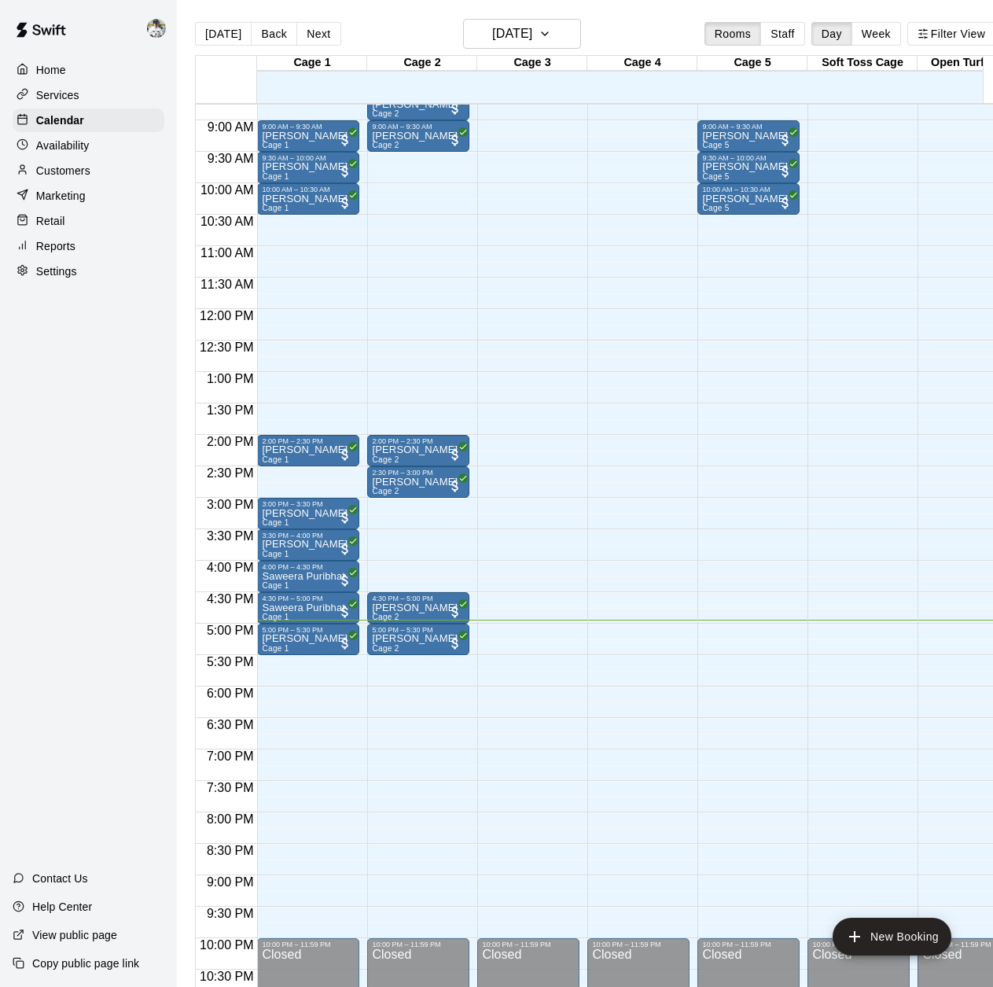
click at [57, 91] on p "Services" at bounding box center [57, 95] width 43 height 16
